Goal: Task Accomplishment & Management: Manage account settings

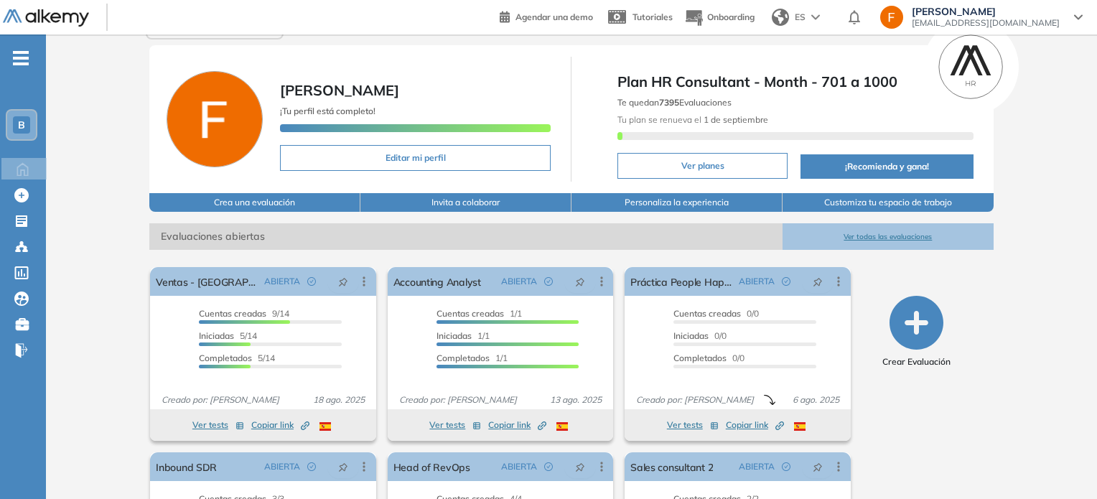
scroll to position [26, 0]
click at [919, 235] on button "Ver todas las evaluaciones" at bounding box center [888, 237] width 211 height 27
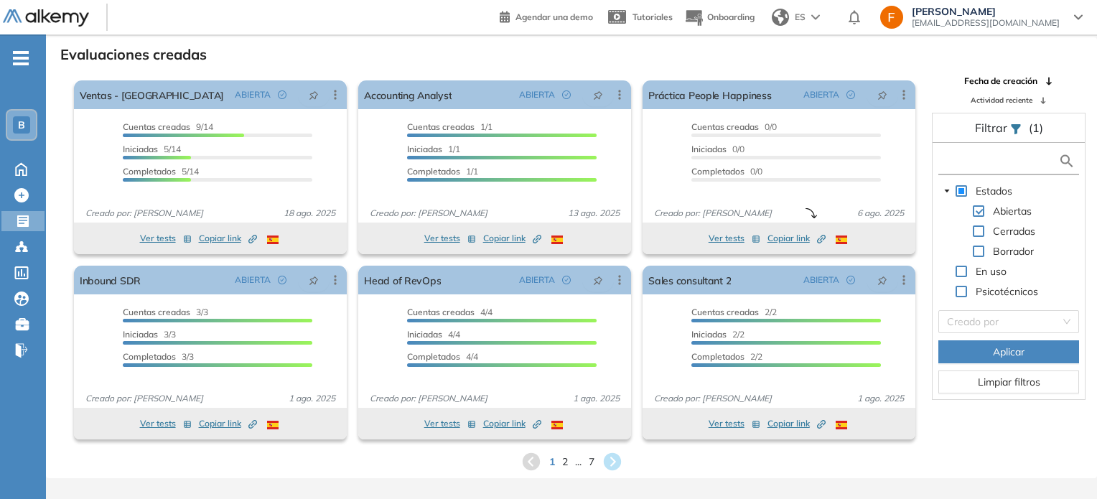
click at [1014, 160] on input "text" at bounding box center [1000, 161] width 116 height 15
type input "**********"
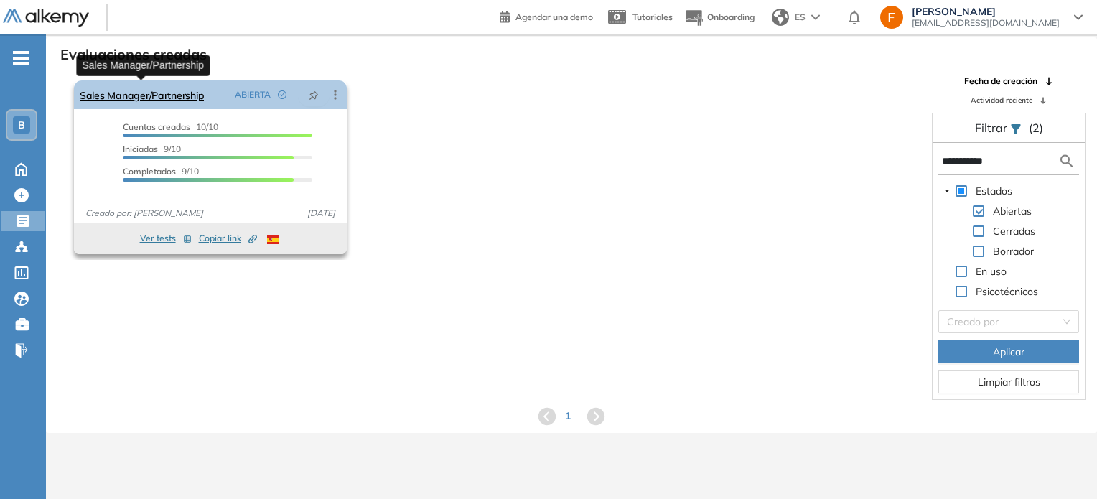
click at [175, 80] on link "Sales Manager/Partnership" at bounding box center [142, 94] width 124 height 29
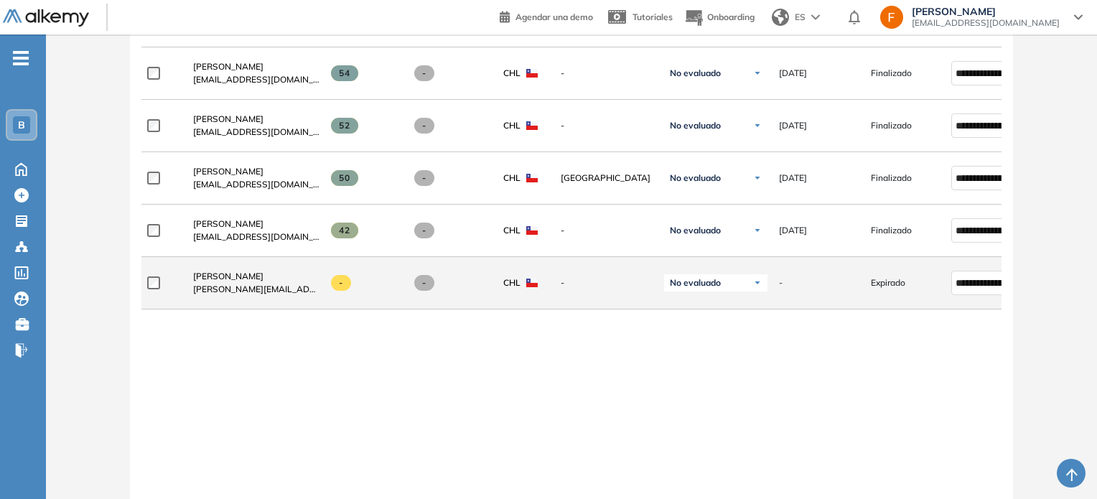
scroll to position [756, 0]
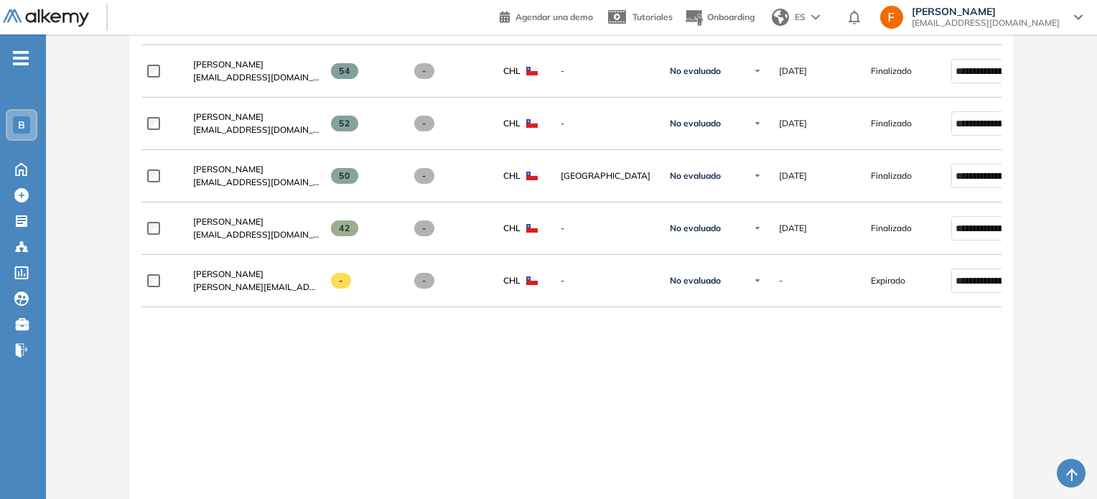
click at [138, 292] on div "**********" at bounding box center [572, 126] width 884 height 889
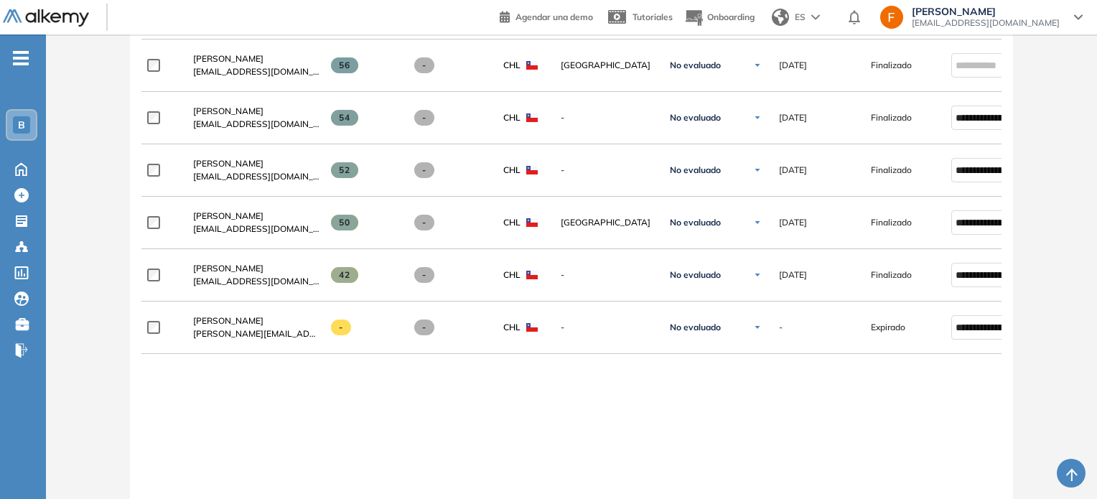
scroll to position [684, 0]
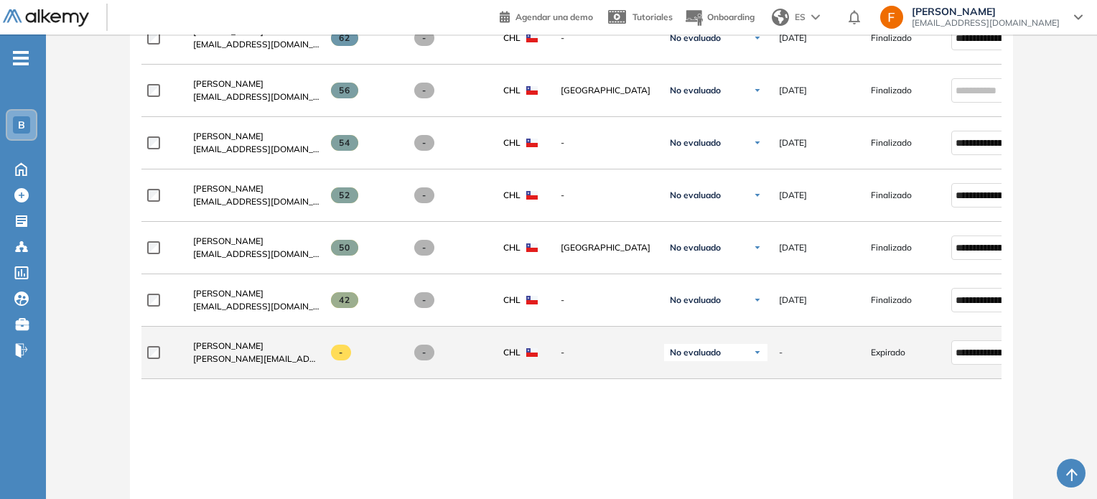
click at [701, 351] on span "No evaluado" at bounding box center [695, 352] width 51 height 11
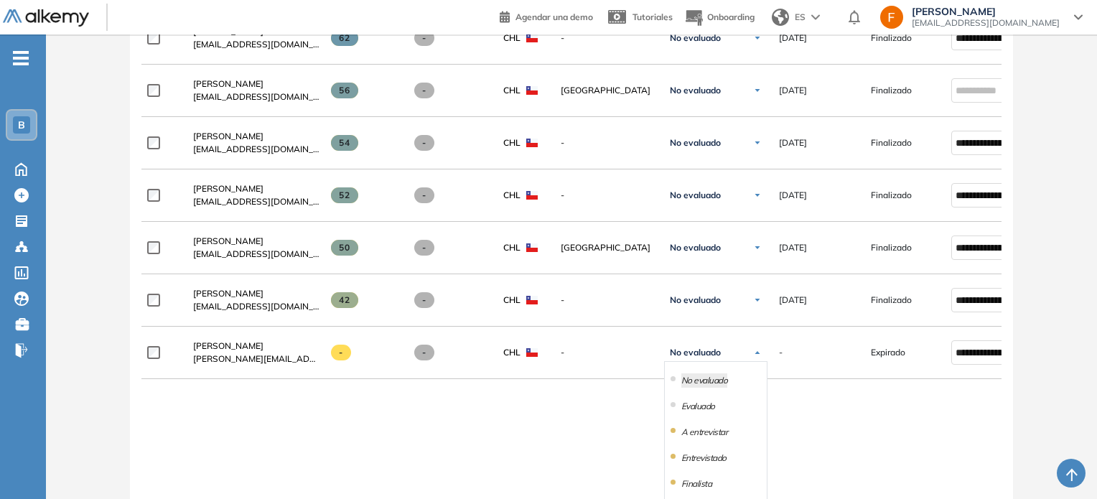
click at [594, 389] on div at bounding box center [571, 384] width 861 height 11
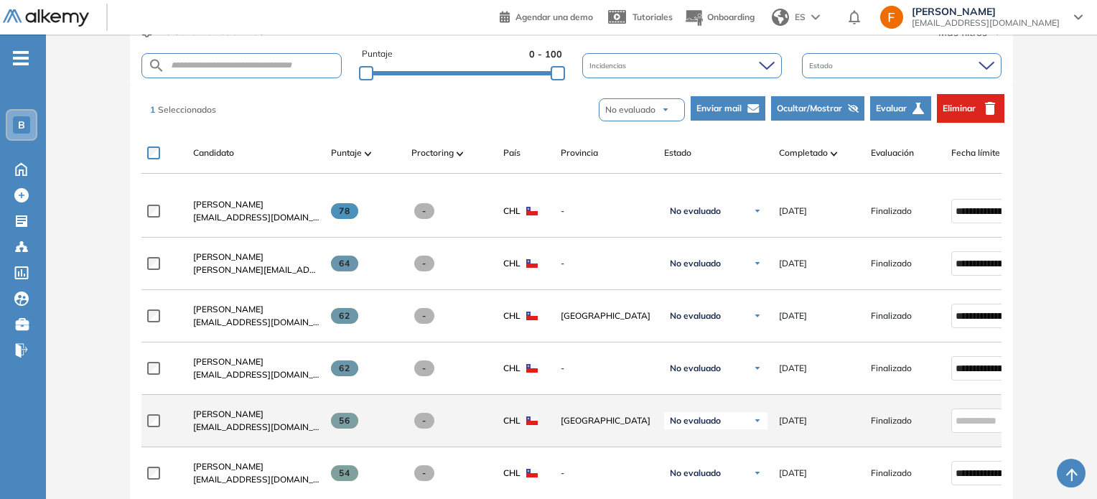
scroll to position [325, 0]
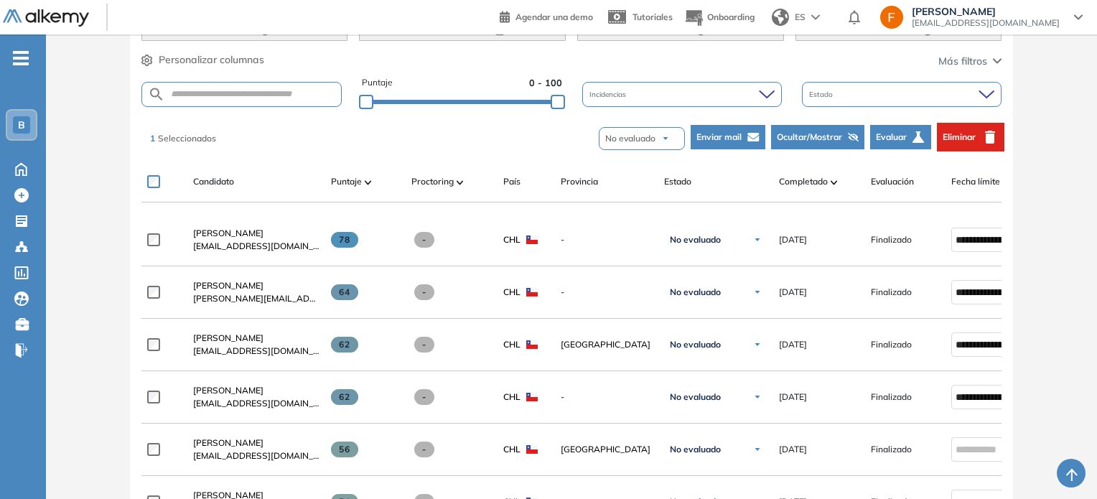
click at [660, 141] on button "No evaluado" at bounding box center [642, 138] width 86 height 23
click at [514, 142] on div "1 Seleccionados No evaluado No evaluado Evaluado A entrevistar Entrevistado Fin…" at bounding box center [574, 137] width 861 height 43
click at [907, 134] on button "Evaluar" at bounding box center [900, 137] width 61 height 24
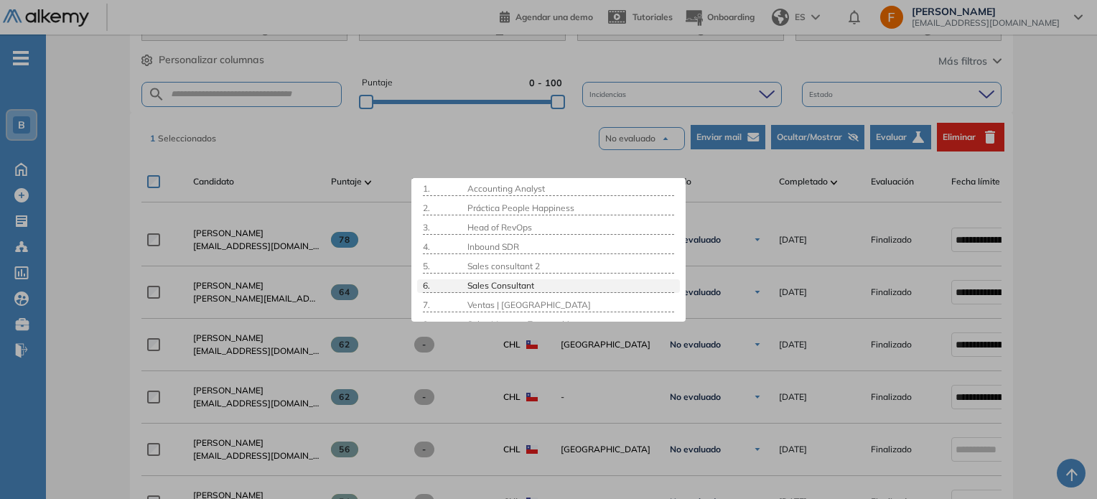
scroll to position [0, 0]
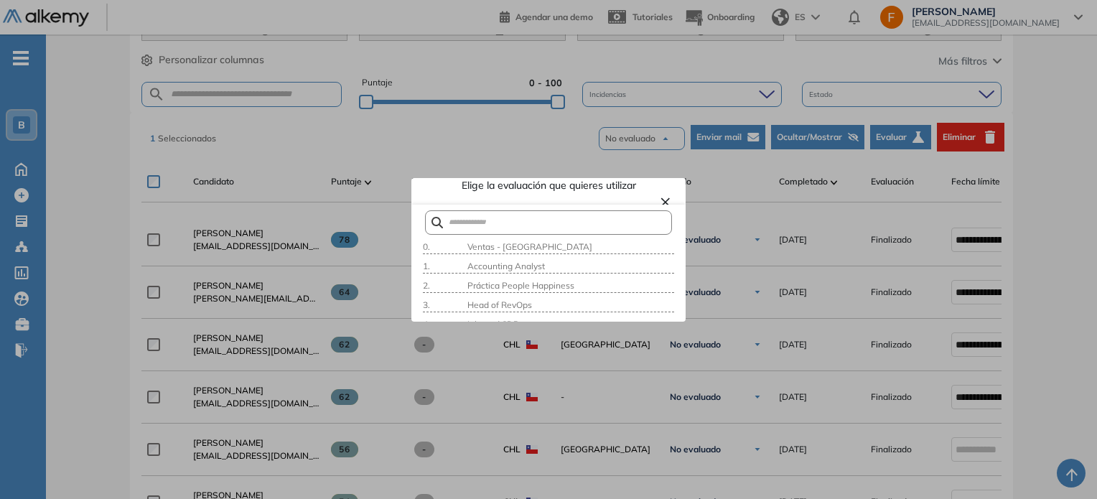
click at [660, 197] on button "×" at bounding box center [665, 200] width 11 height 17
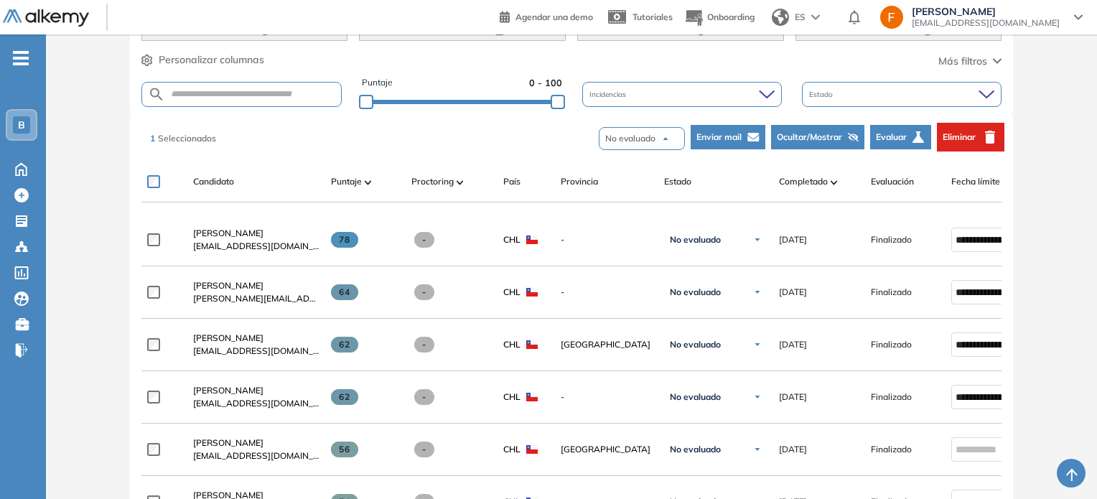
click at [882, 94] on div "Estado" at bounding box center [902, 94] width 200 height 25
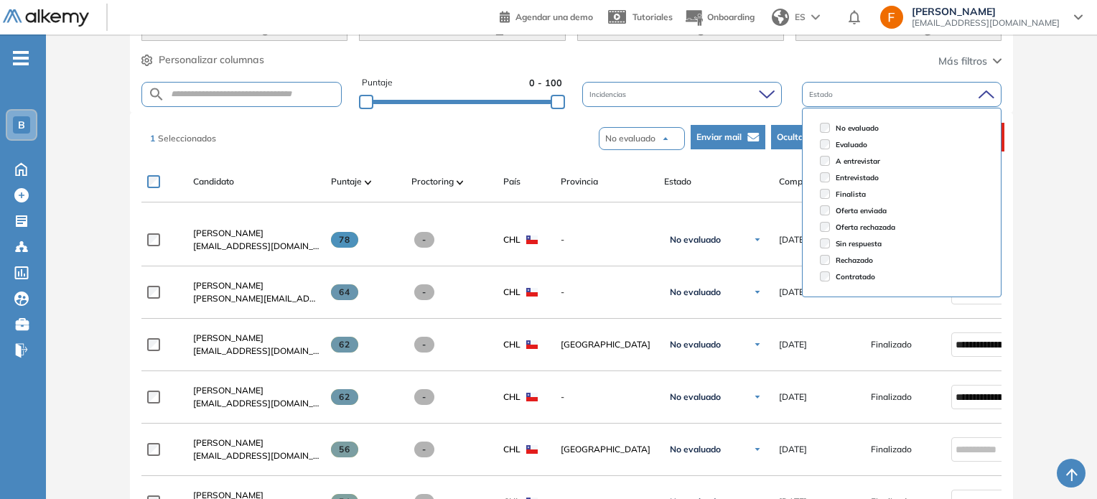
click at [882, 94] on div "Estado" at bounding box center [902, 94] width 200 height 25
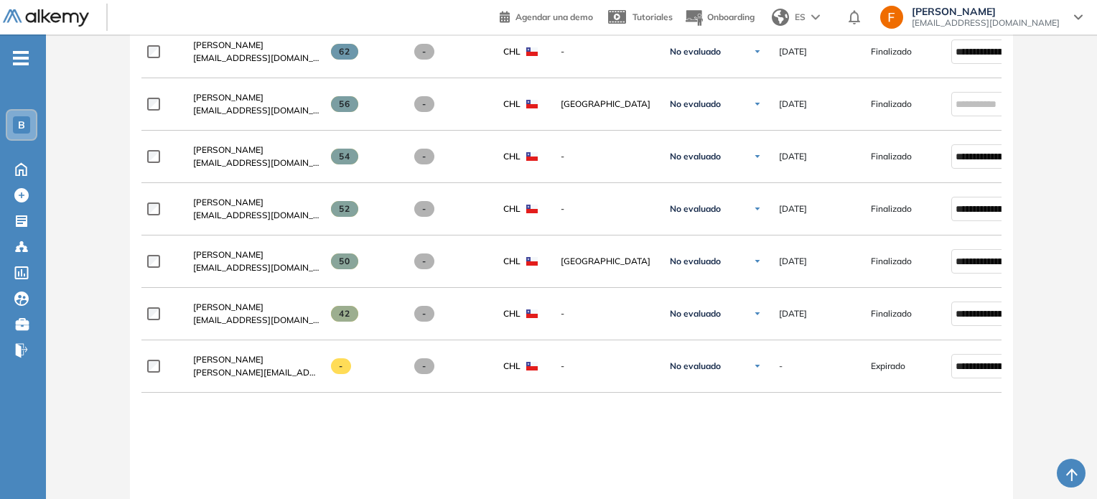
scroll to position [756, 0]
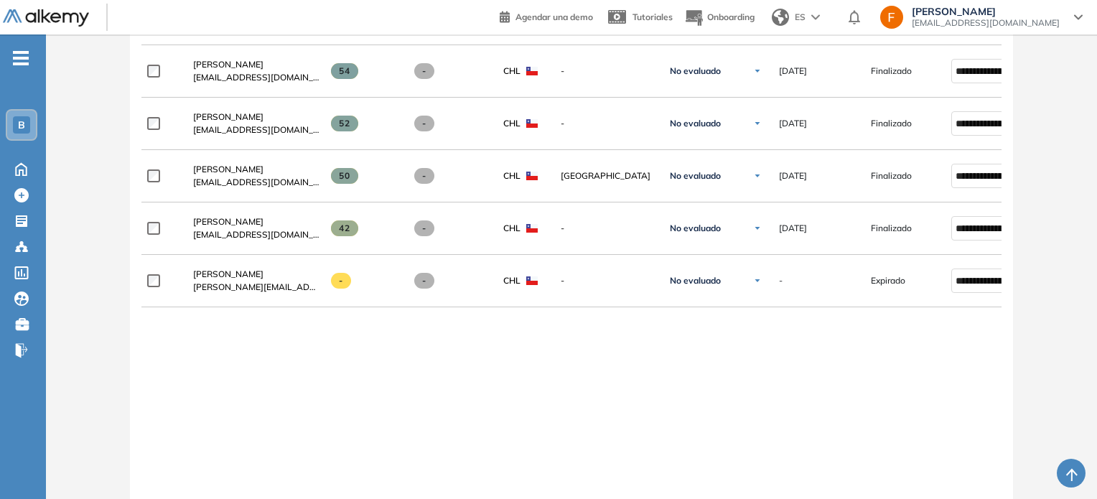
drag, startPoint x: 608, startPoint y: 344, endPoint x: 330, endPoint y: 317, distance: 279.1
click at [607, 344] on div "**********" at bounding box center [571, 165] width 861 height 765
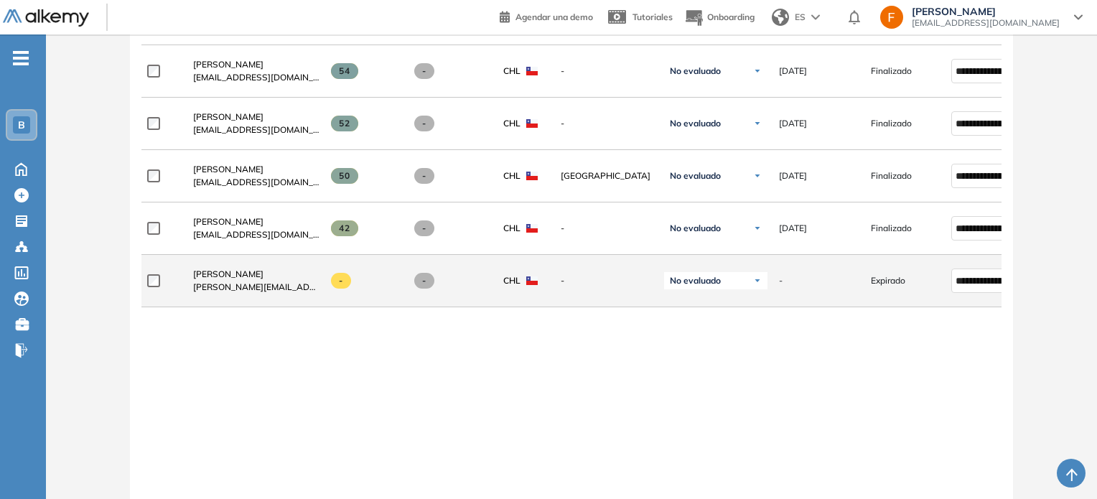
click at [154, 294] on div at bounding box center [164, 281] width 34 height 36
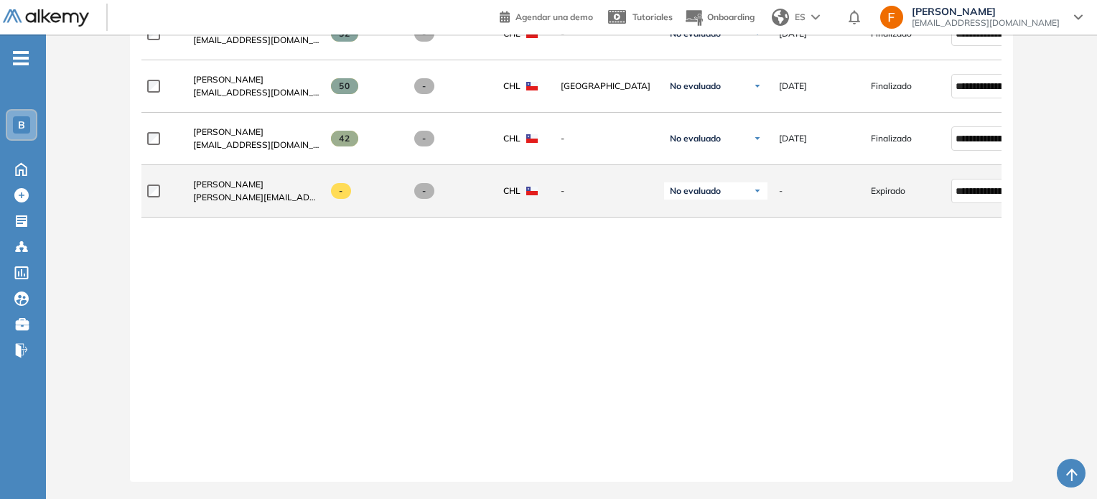
scroll to position [854, 0]
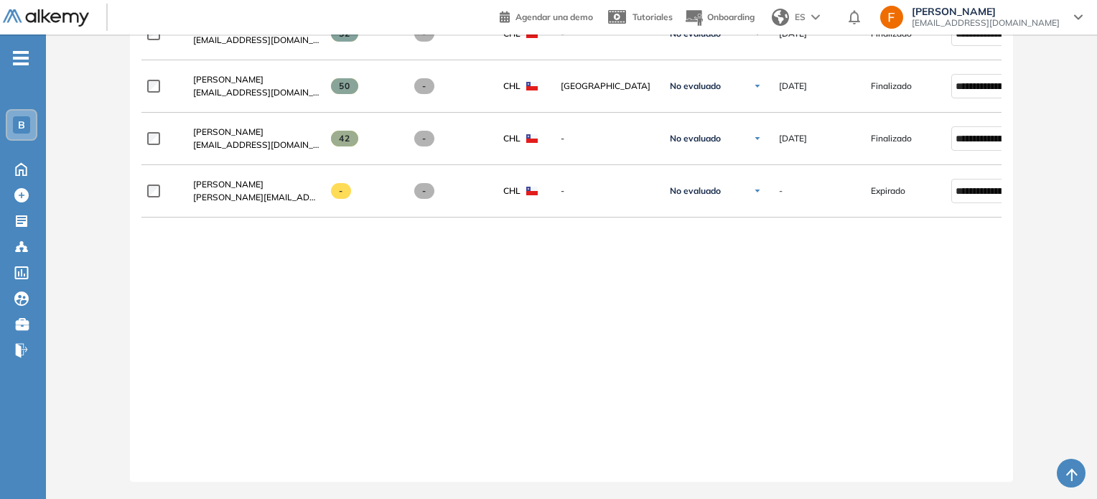
drag, startPoint x: 693, startPoint y: 472, endPoint x: 827, endPoint y: 465, distance: 133.7
click at [827, 466] on div "**********" at bounding box center [572, 36] width 884 height 889
drag, startPoint x: 787, startPoint y: 422, endPoint x: 854, endPoint y: 402, distance: 69.7
click at [787, 421] on div "**********" at bounding box center [571, 75] width 861 height 765
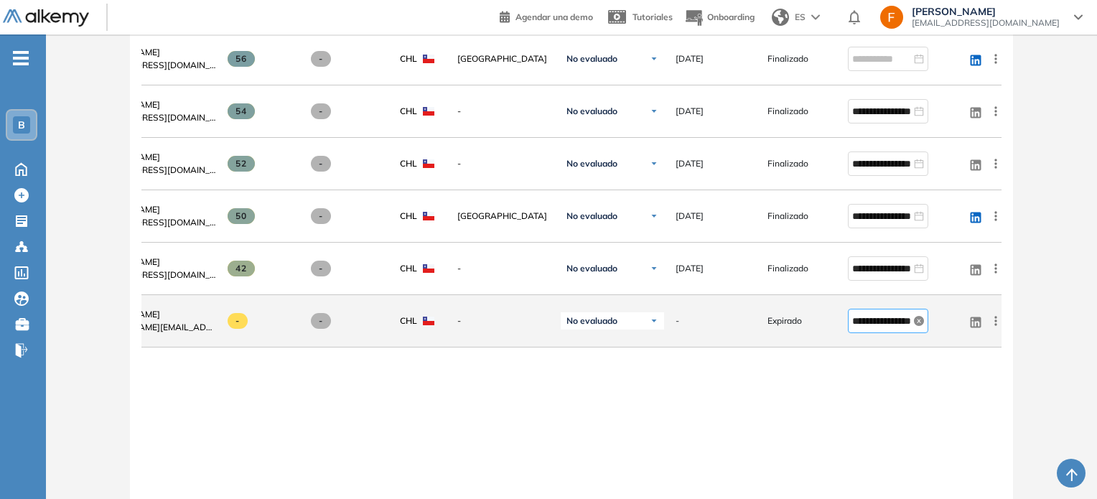
scroll to position [711, 0]
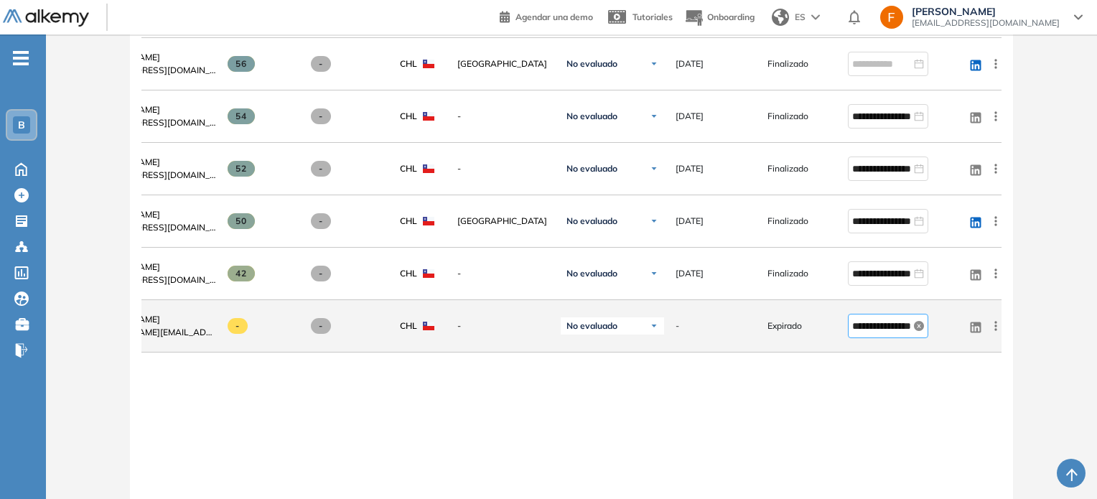
click at [917, 330] on icon "close-circle" at bounding box center [919, 326] width 10 height 10
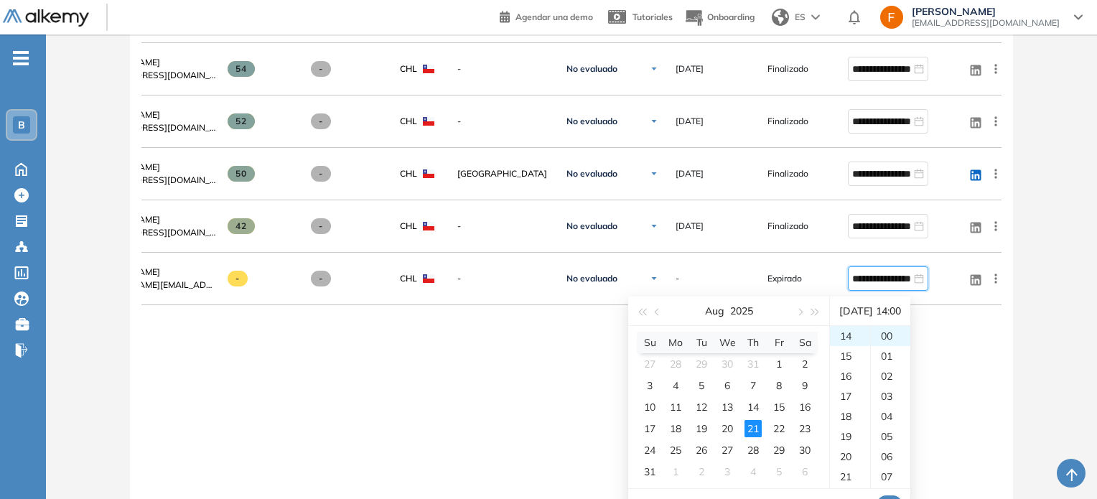
scroll to position [783, 0]
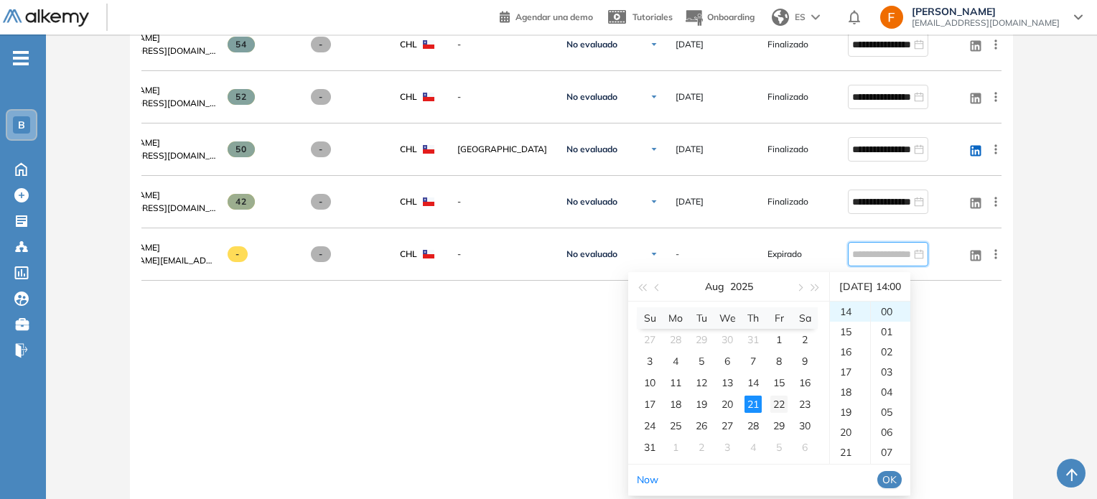
click at [778, 404] on div "22" at bounding box center [778, 404] width 17 height 17
click at [900, 408] on div "12" at bounding box center [890, 409] width 39 height 20
click at [856, 408] on div "12" at bounding box center [850, 415] width 40 height 20
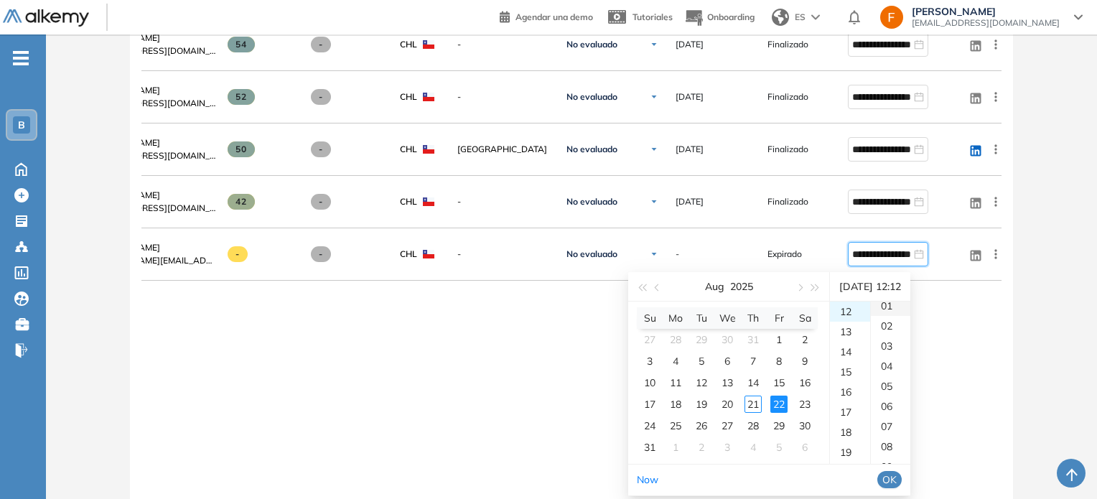
scroll to position [0, 0]
click at [891, 315] on div "00" at bounding box center [890, 312] width 39 height 20
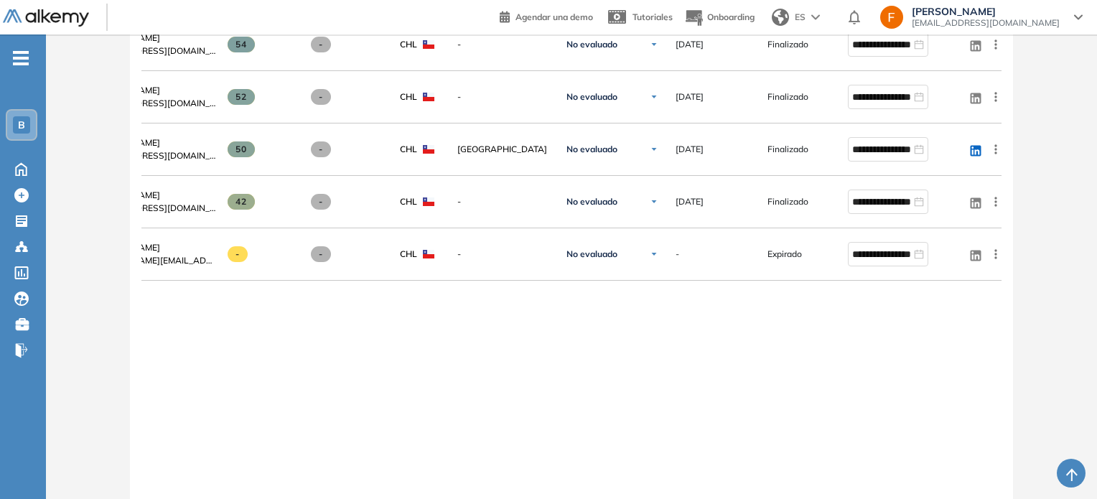
click at [951, 322] on div "**********" at bounding box center [571, 139] width 861 height 765
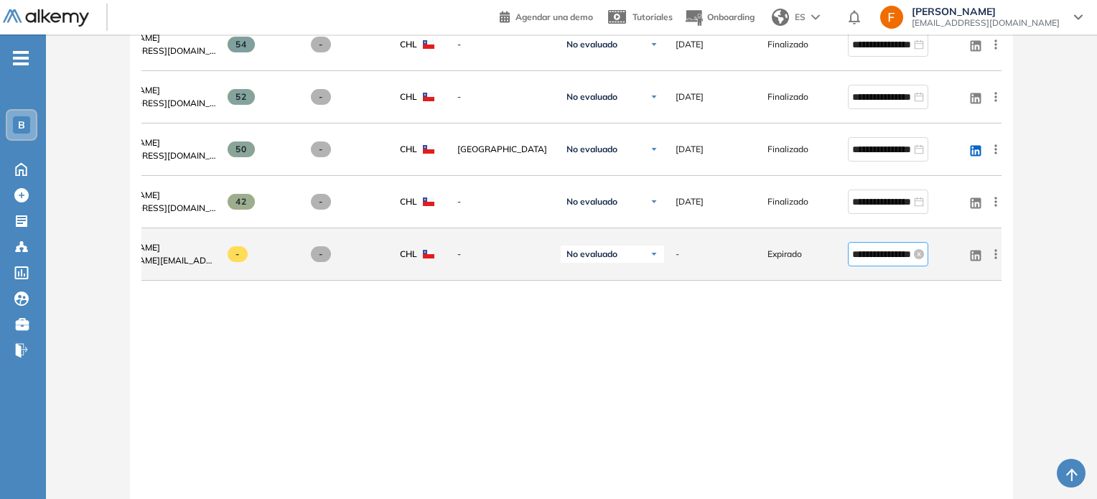
click at [864, 260] on input "**********" at bounding box center [881, 254] width 59 height 16
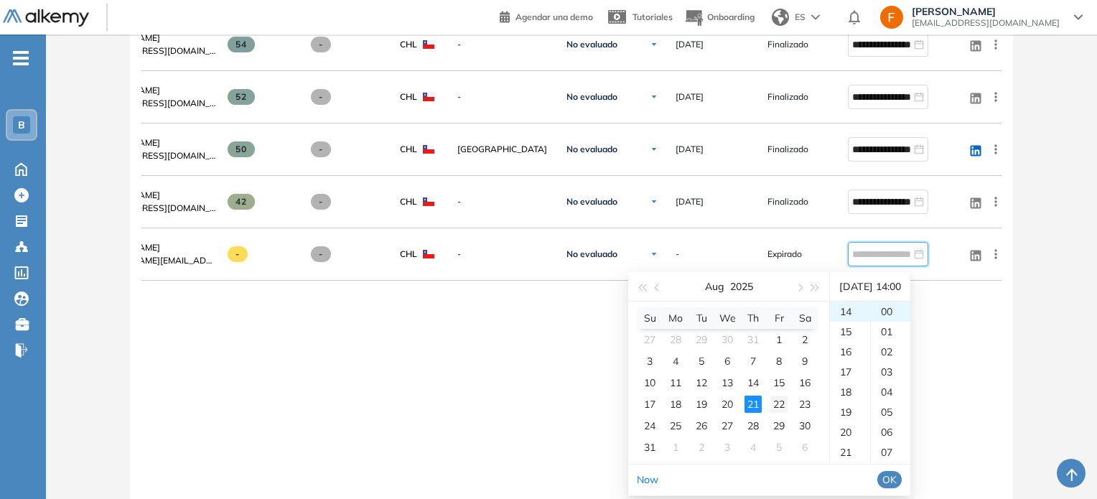
click at [770, 396] on div "22" at bounding box center [778, 404] width 17 height 17
click at [851, 345] on div "12" at bounding box center [850, 343] width 40 height 20
click at [897, 477] on span "OK" at bounding box center [889, 480] width 14 height 16
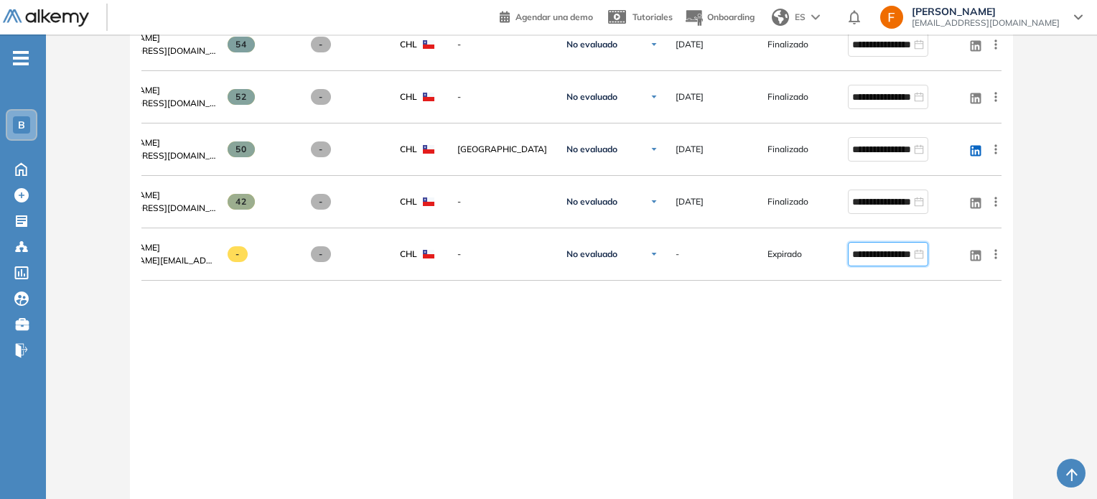
type input "**********"
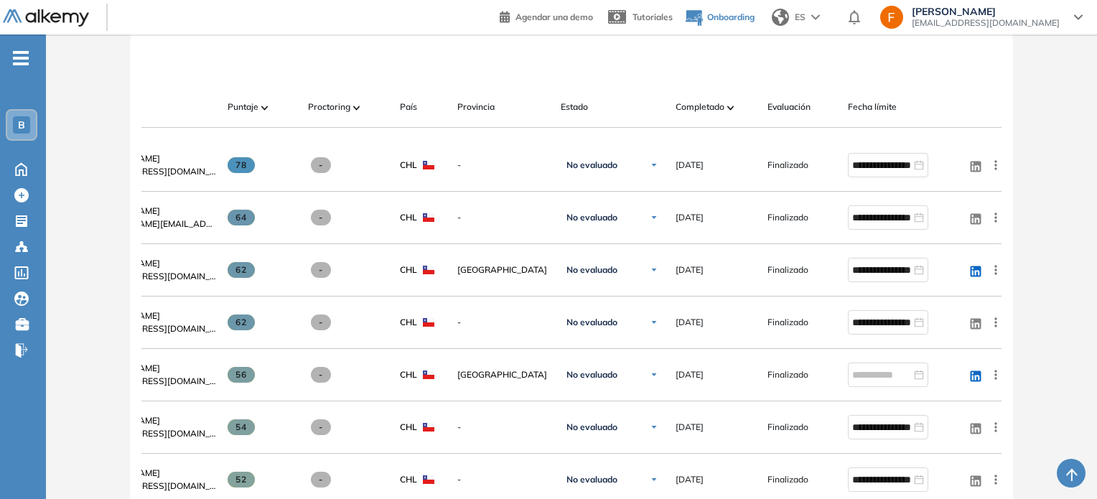
scroll to position [424, 0]
